Goal: Transaction & Acquisition: Obtain resource

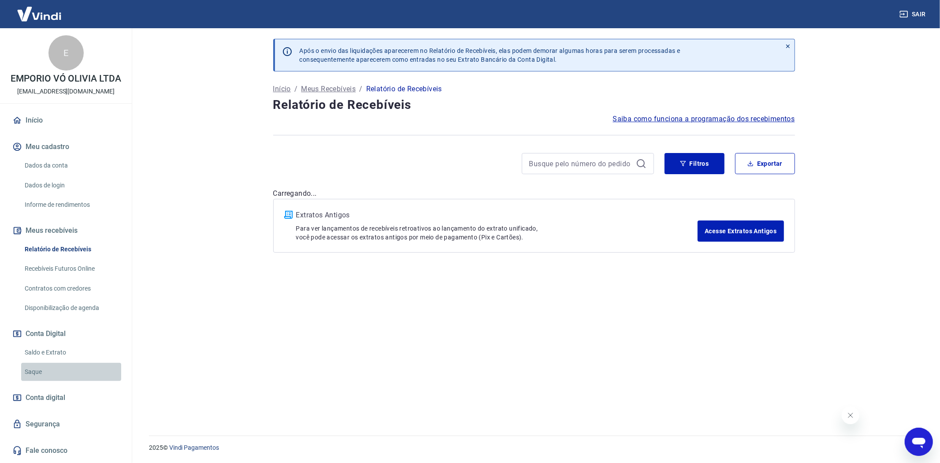
click at [28, 373] on link "Saque" at bounding box center [71, 372] width 100 height 18
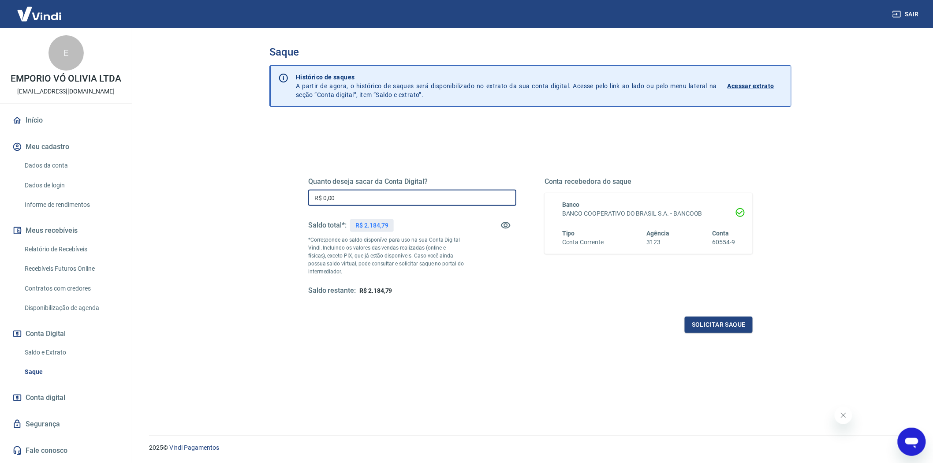
click at [374, 201] on input "R$ 0,00" at bounding box center [412, 198] width 208 height 16
type input "R$ 2.184,79"
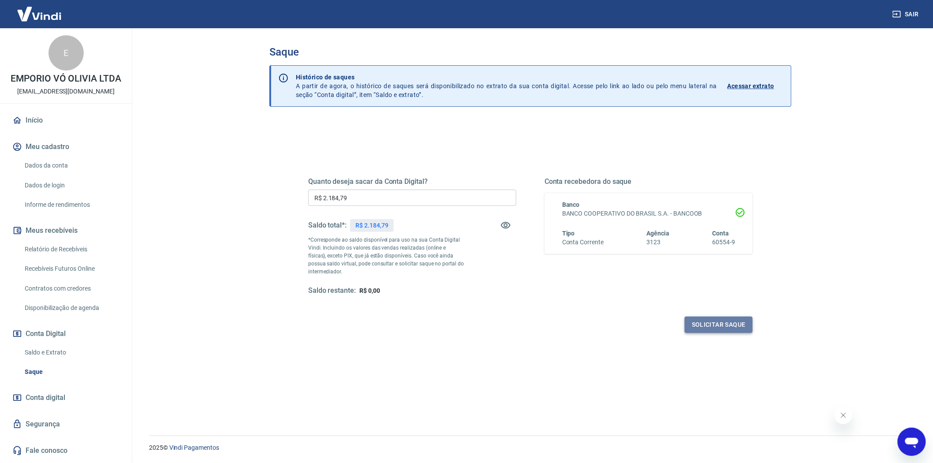
click at [725, 323] on button "Solicitar saque" at bounding box center [718, 324] width 68 height 16
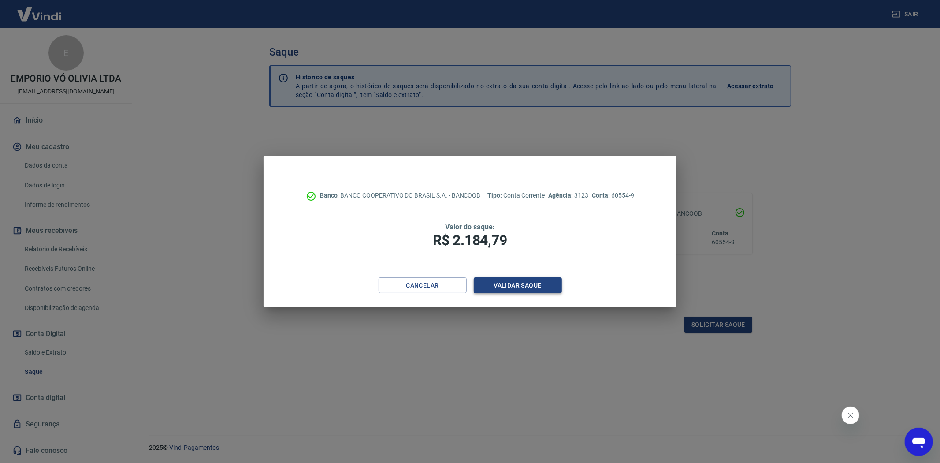
click at [515, 282] on button "Validar saque" at bounding box center [518, 285] width 88 height 16
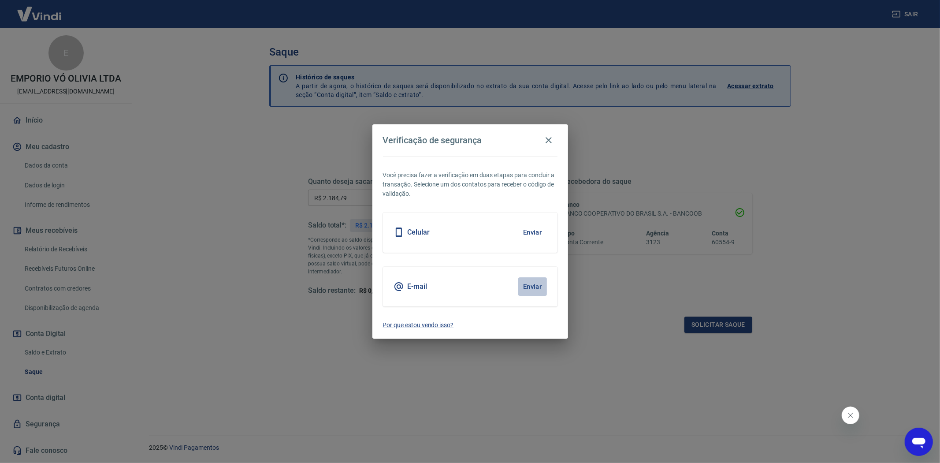
click at [528, 288] on button "Enviar" at bounding box center [532, 286] width 29 height 19
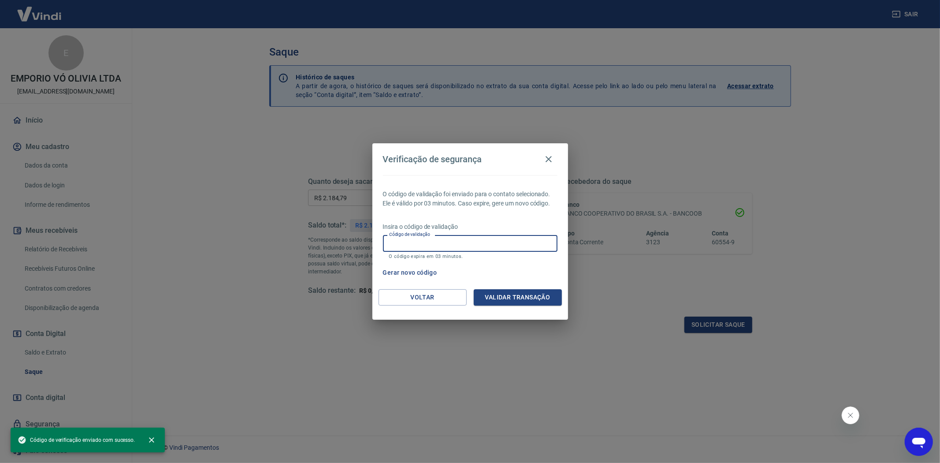
click at [487, 243] on input "Código de validação" at bounding box center [470, 243] width 175 height 16
click at [466, 249] on input "Código de validação" at bounding box center [470, 243] width 175 height 16
paste input "748602"
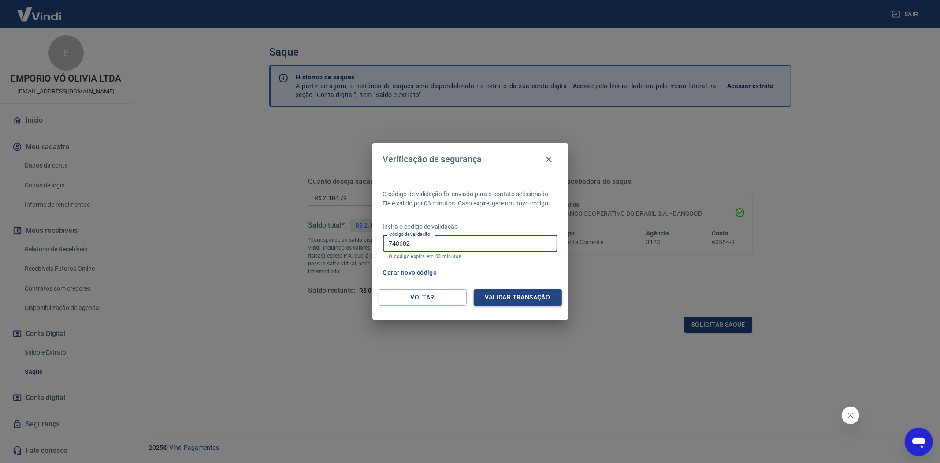
type input "748602"
click at [521, 298] on button "Validar transação" at bounding box center [518, 297] width 88 height 16
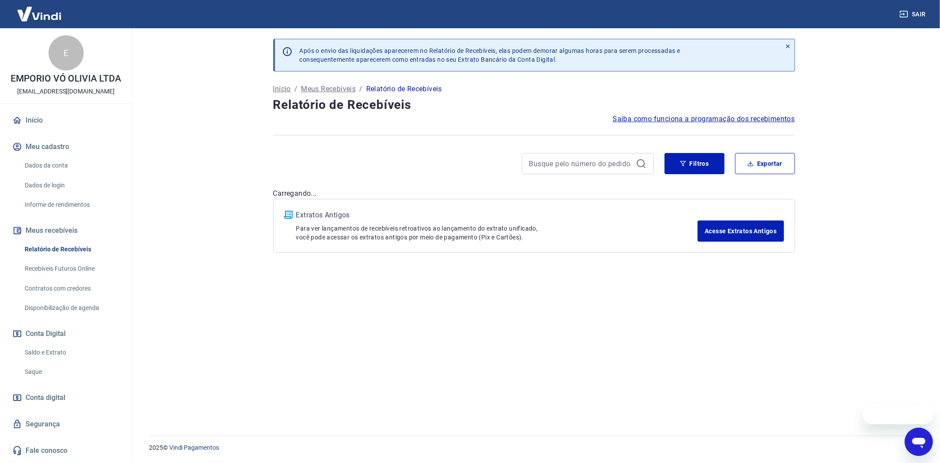
click at [36, 368] on link "Saque" at bounding box center [71, 372] width 100 height 18
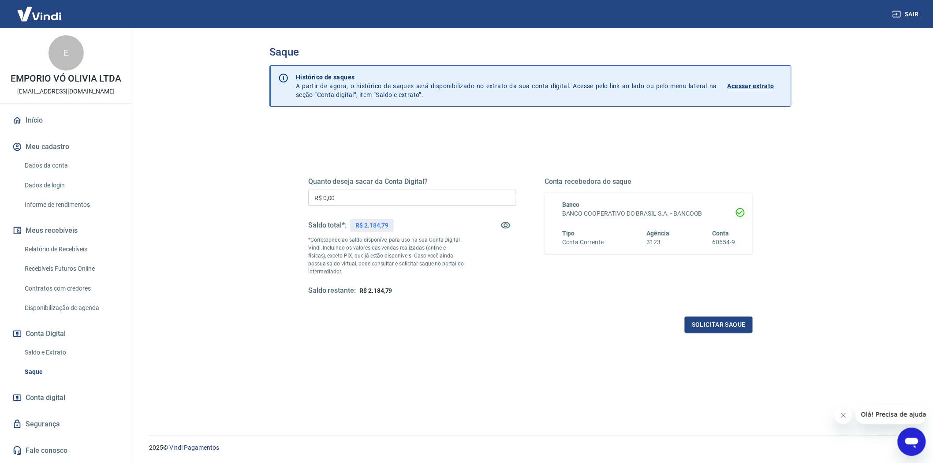
click at [345, 196] on input "R$ 0,00" at bounding box center [412, 198] width 208 height 16
type input "R$ 2.184,79"
click at [735, 328] on button "Solicitar saque" at bounding box center [718, 324] width 68 height 16
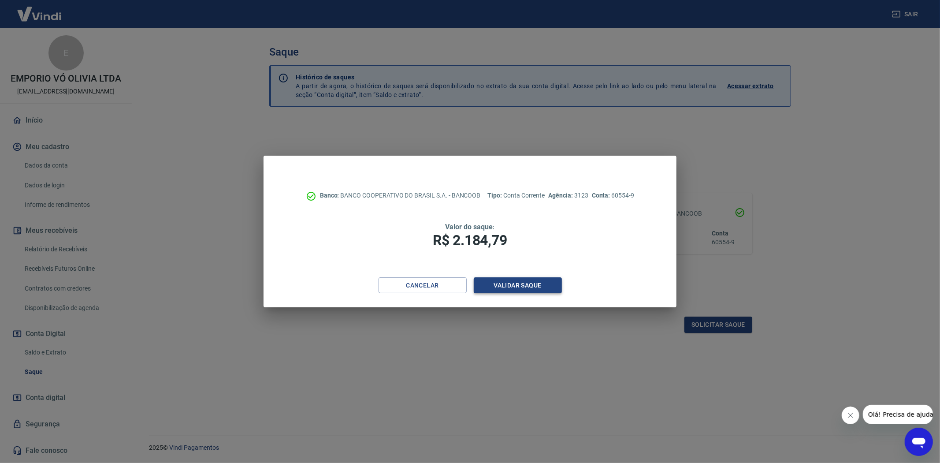
click at [550, 287] on button "Validar saque" at bounding box center [518, 285] width 88 height 16
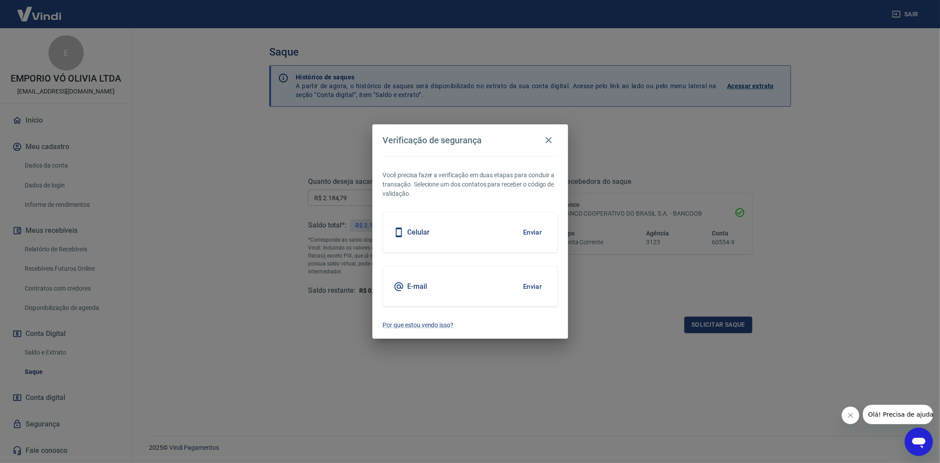
click at [547, 286] on div "E-mail Enviar" at bounding box center [470, 287] width 175 height 40
click at [541, 287] on button "Enviar" at bounding box center [532, 286] width 29 height 19
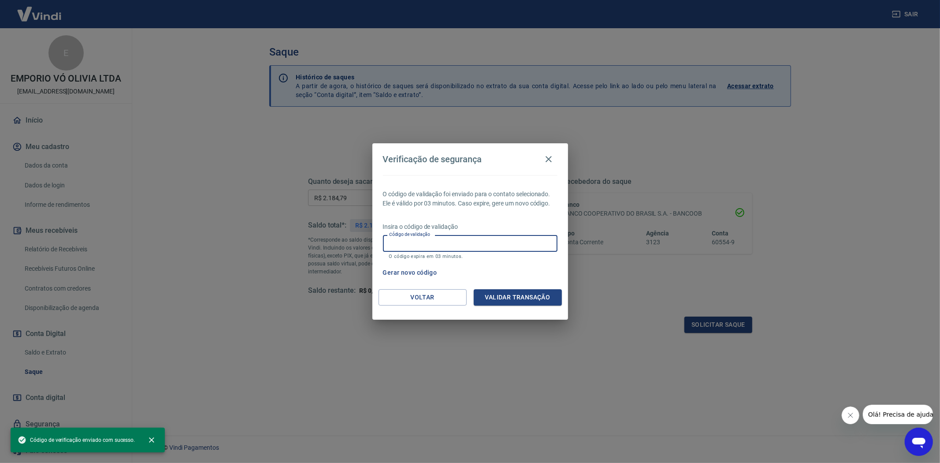
click at [459, 249] on input "Código de validação" at bounding box center [470, 243] width 175 height 16
paste input "748602"
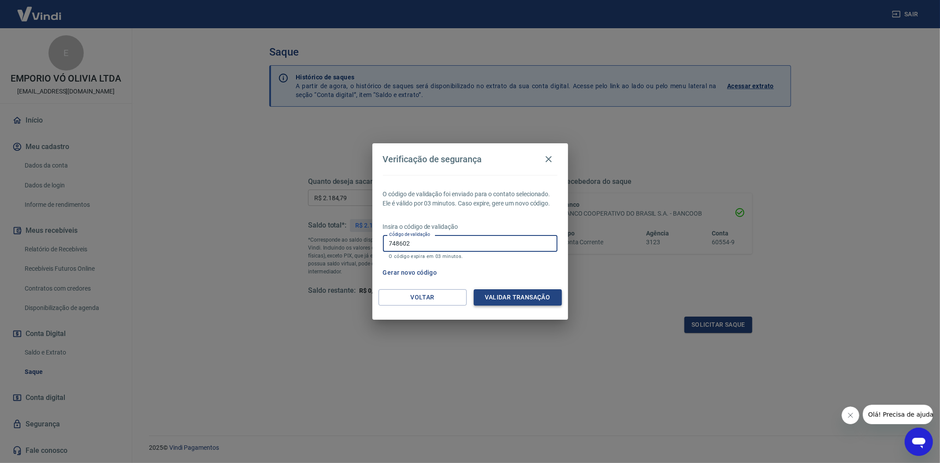
click at [502, 297] on button "Validar transação" at bounding box center [518, 297] width 88 height 16
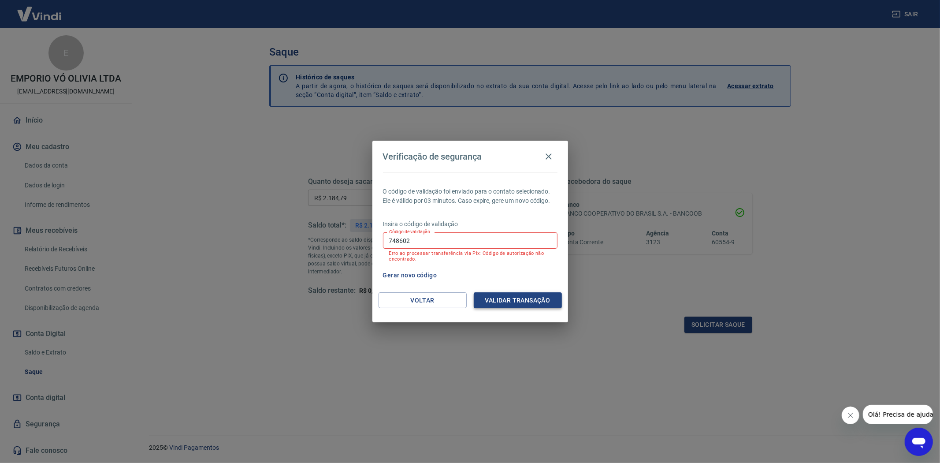
click at [502, 297] on button "Validar transação" at bounding box center [518, 300] width 88 height 16
drag, startPoint x: 455, startPoint y: 245, endPoint x: 378, endPoint y: 244, distance: 77.1
click at [380, 244] on div "O código de validação foi enviado para o contato selecionado. Ele é válido por …" at bounding box center [470, 232] width 196 height 120
paste input "40446"
type input "404462"
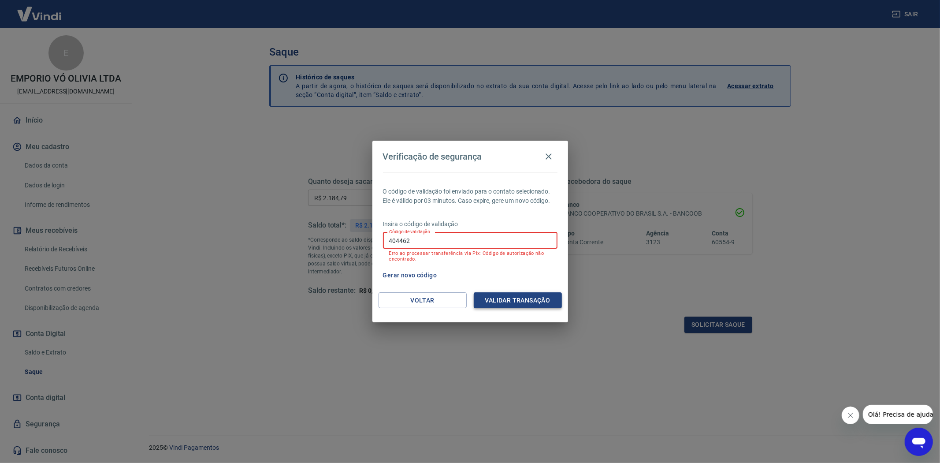
click at [532, 301] on button "Validar transação" at bounding box center [518, 300] width 88 height 16
click at [421, 238] on input "404462" at bounding box center [470, 240] width 175 height 16
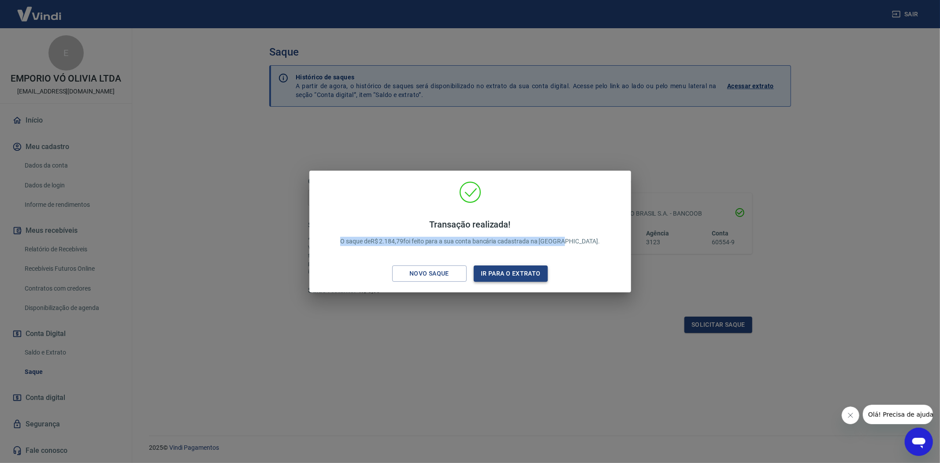
click at [500, 274] on button "Ir para o extrato" at bounding box center [511, 273] width 74 height 16
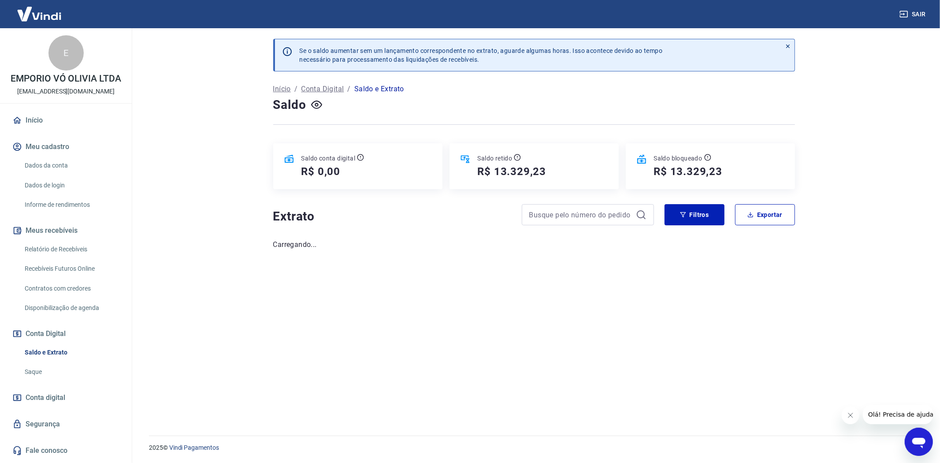
click at [44, 372] on link "Saque" at bounding box center [71, 372] width 100 height 18
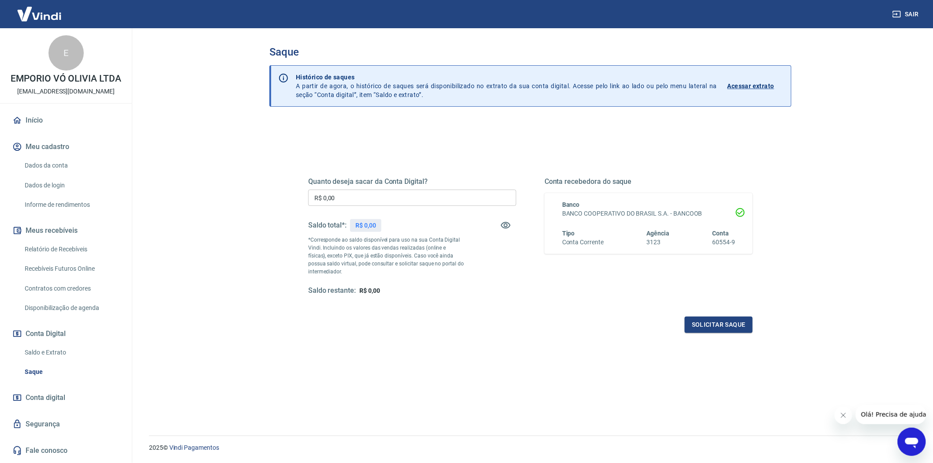
click at [42, 354] on link "Saldo e Extrato" at bounding box center [71, 352] width 100 height 18
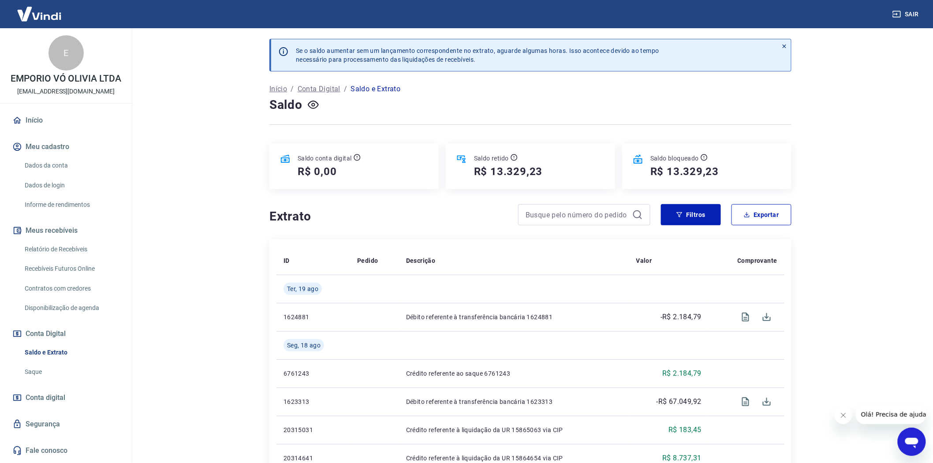
click at [70, 245] on link "Relatório de Recebíveis" at bounding box center [71, 249] width 100 height 18
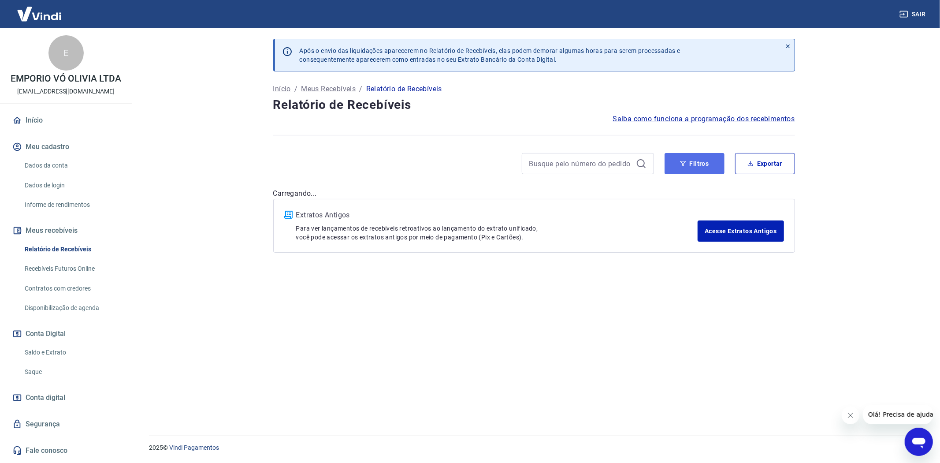
click at [701, 157] on button "Filtros" at bounding box center [695, 163] width 60 height 21
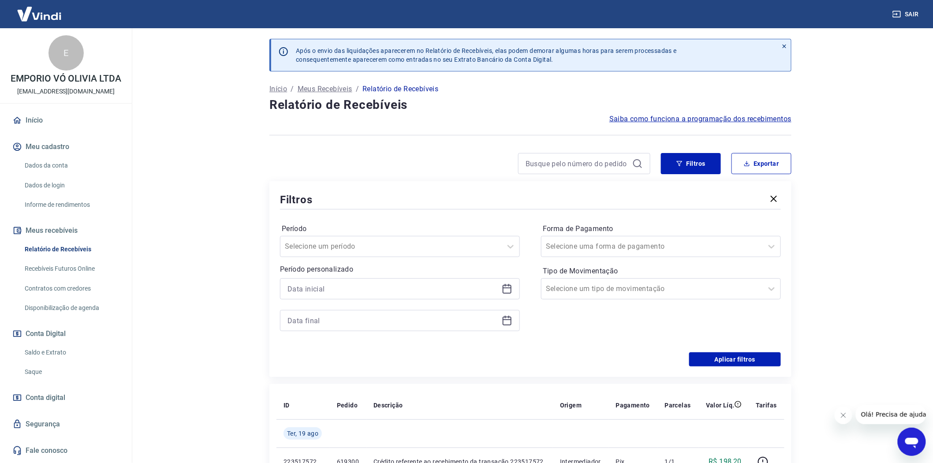
click at [505, 291] on icon at bounding box center [507, 288] width 11 height 11
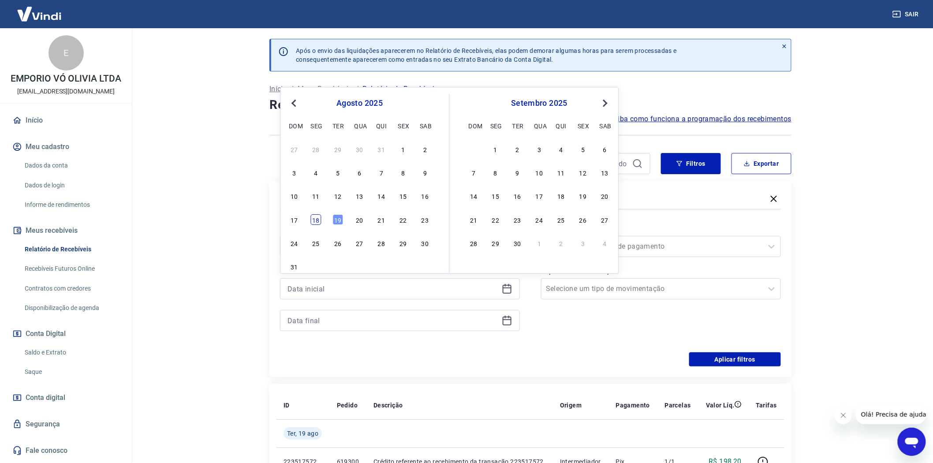
click at [318, 221] on div "18" at bounding box center [316, 219] width 11 height 11
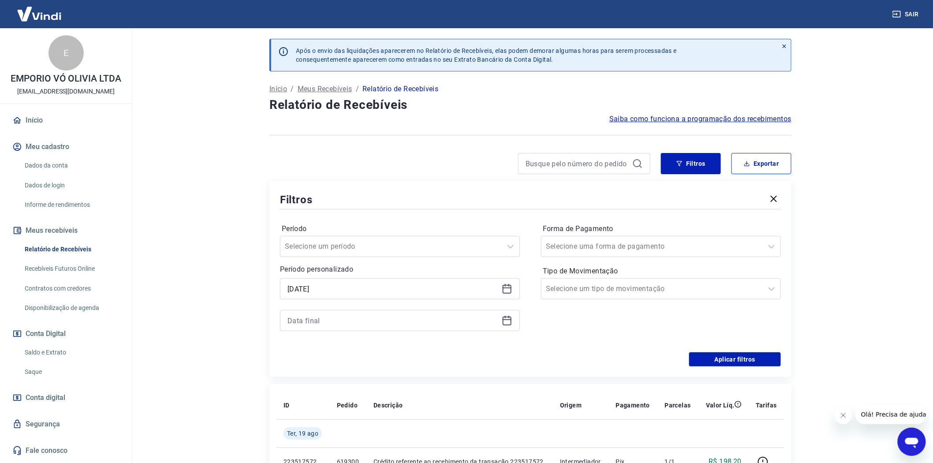
type input "[DATE]"
click at [509, 320] on icon at bounding box center [507, 320] width 11 height 11
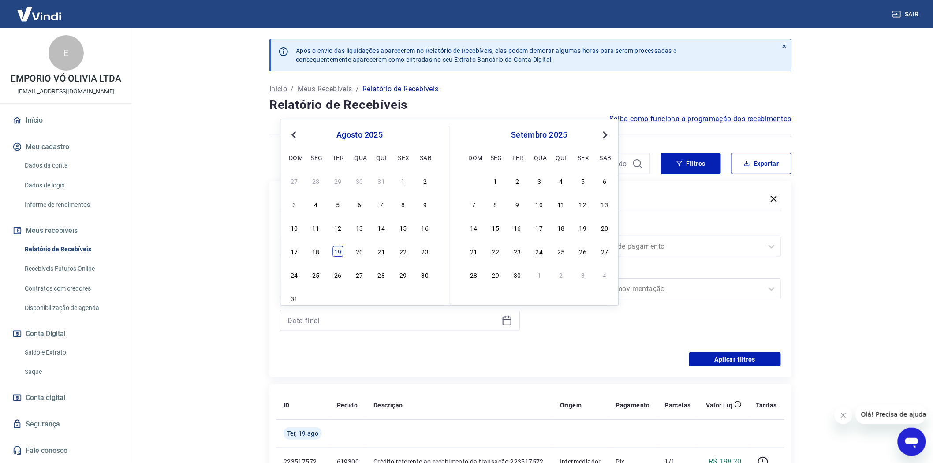
click at [336, 252] on div "19" at bounding box center [337, 251] width 11 height 11
type input "[DATE]"
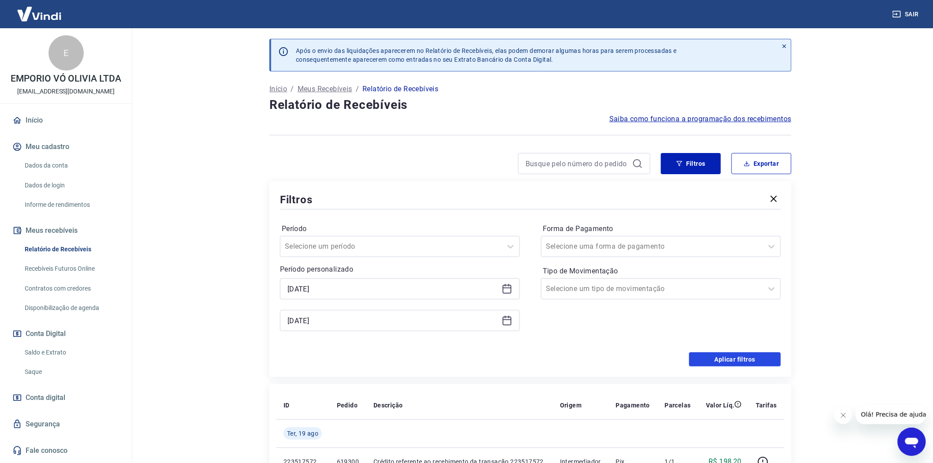
click at [734, 357] on button "Aplicar filtros" at bounding box center [735, 359] width 92 height 14
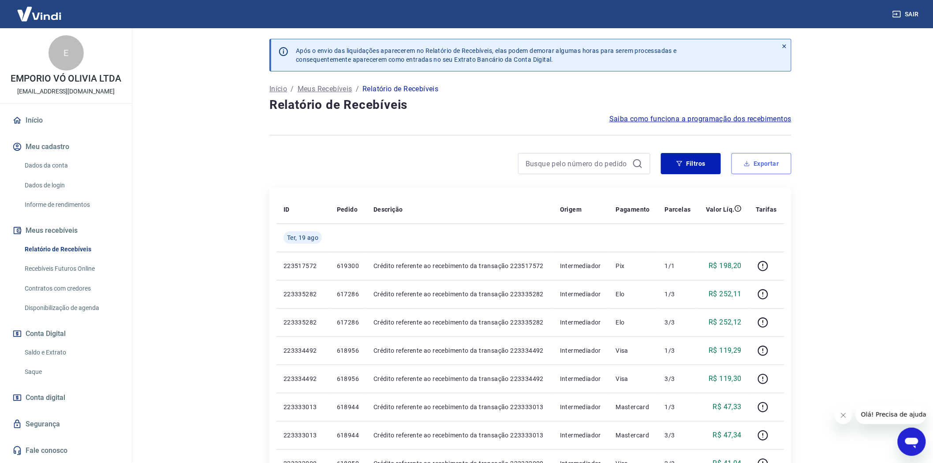
click at [758, 167] on button "Exportar" at bounding box center [761, 163] width 60 height 21
type input "[DATE]"
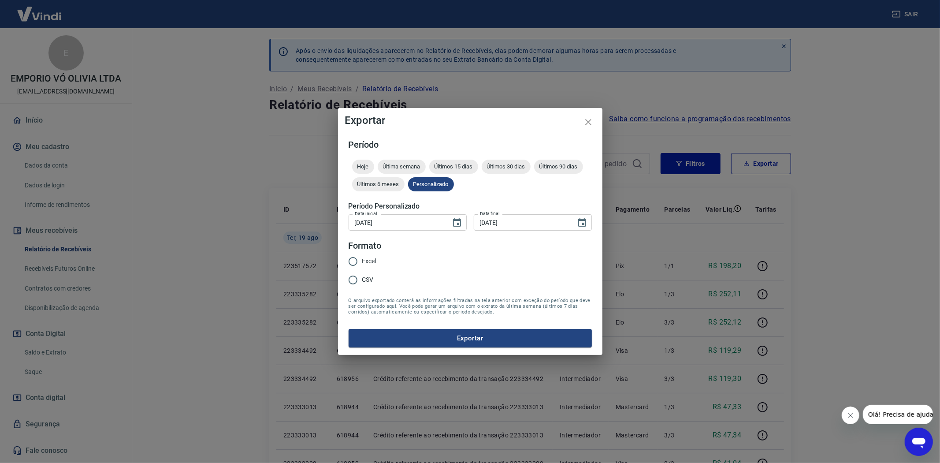
click at [358, 263] on input "Excel" at bounding box center [353, 261] width 19 height 19
radio input "true"
click at [477, 333] on button "Exportar" at bounding box center [470, 338] width 243 height 19
